Goal: Check status: Check status

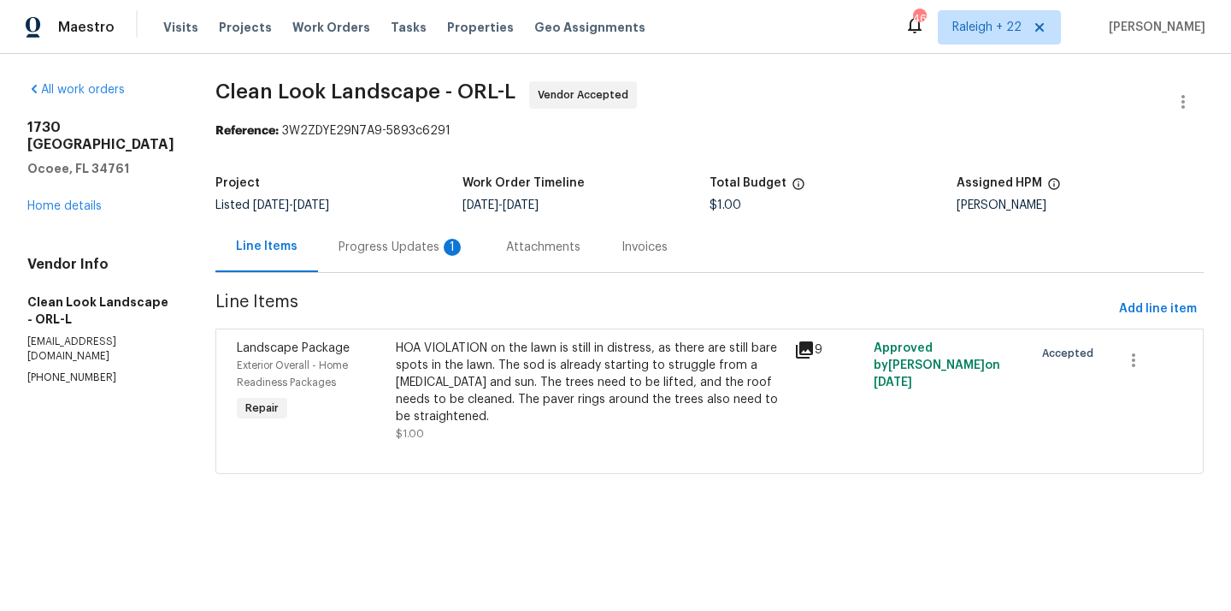
click at [416, 245] on div "Progress Updates 1" at bounding box center [402, 247] width 127 height 17
